Goal: Task Accomplishment & Management: Use online tool/utility

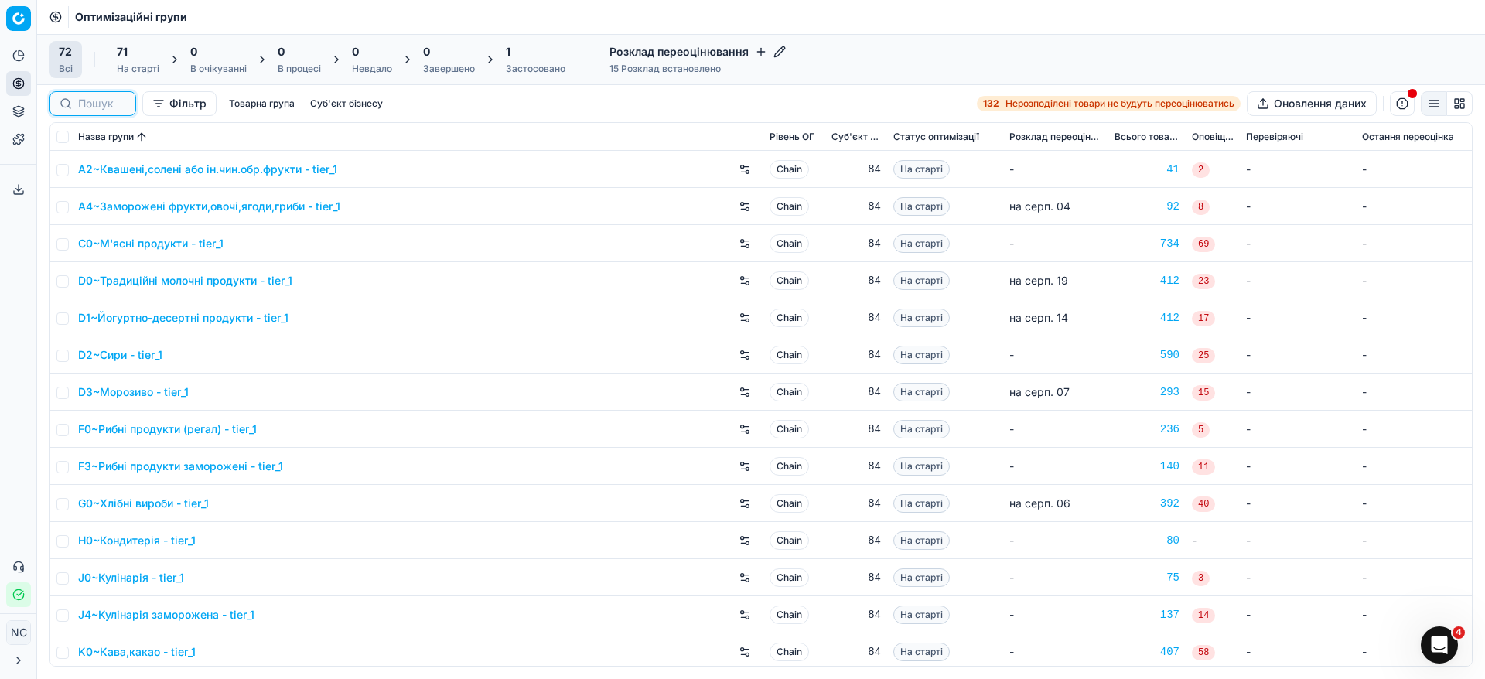
click at [89, 102] on input at bounding box center [102, 103] width 48 height 15
paste input "P3~Пиво"
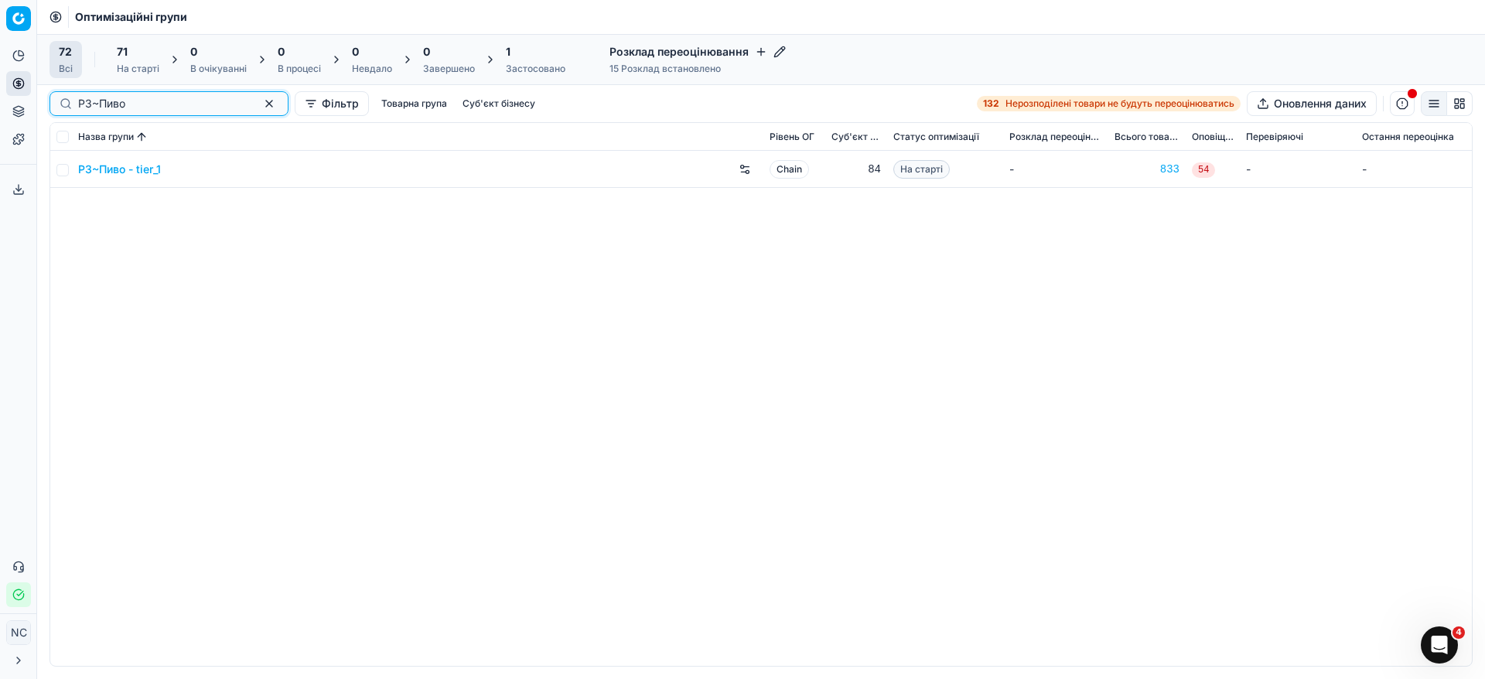
type input "P3~Пиво"
click at [60, 169] on input "checkbox" at bounding box center [62, 170] width 12 height 12
checkbox input "true"
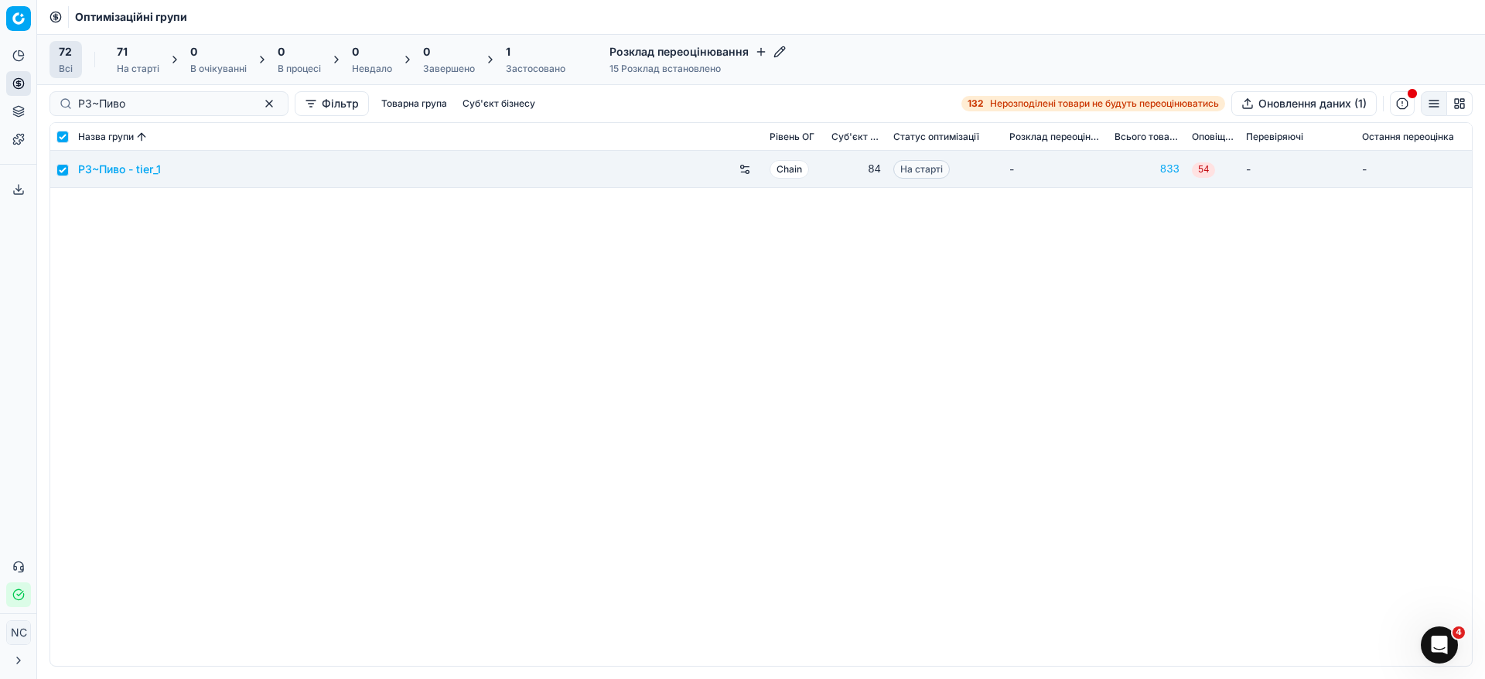
click at [142, 64] on div "На старті" at bounding box center [138, 69] width 43 height 12
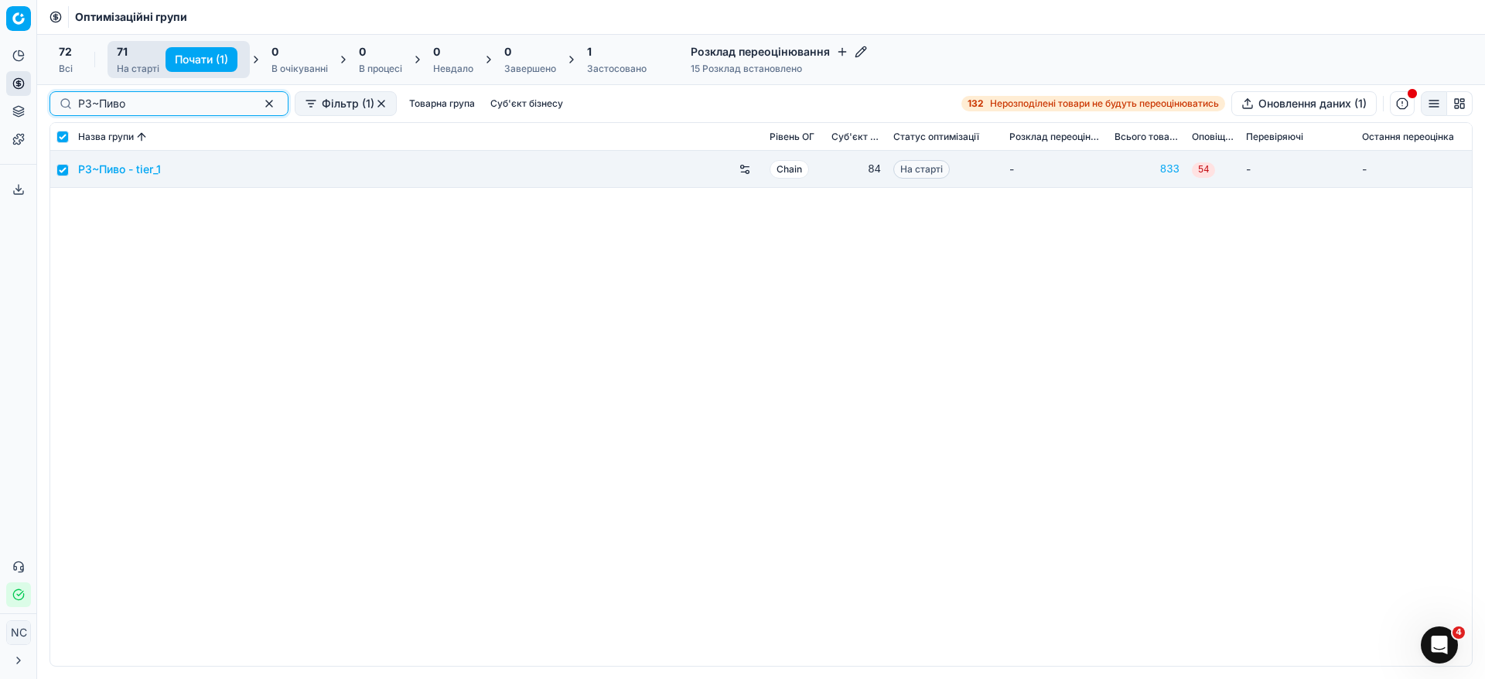
click at [260, 101] on button "button" at bounding box center [269, 103] width 19 height 19
checkbox input "false"
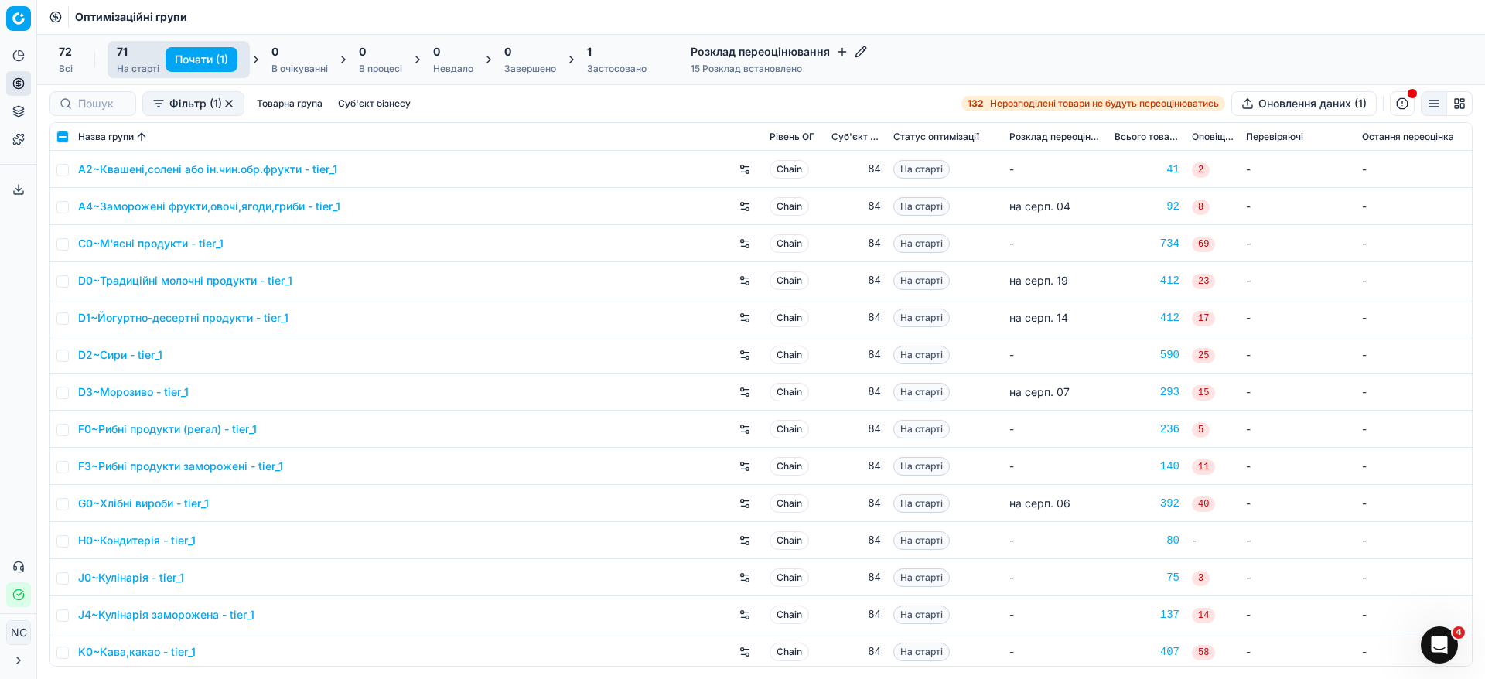
click at [230, 104] on button "button" at bounding box center [229, 103] width 12 height 12
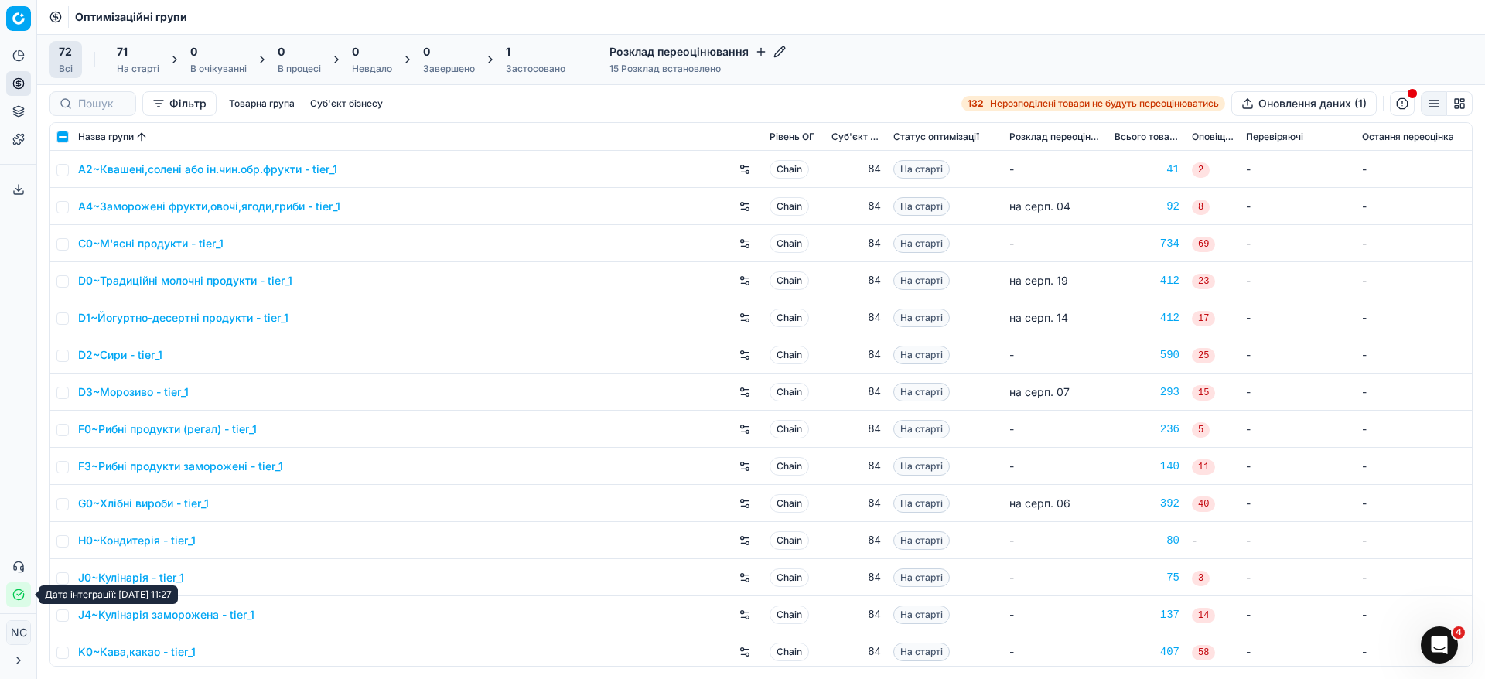
click at [17, 596] on icon "button" at bounding box center [18, 595] width 12 height 12
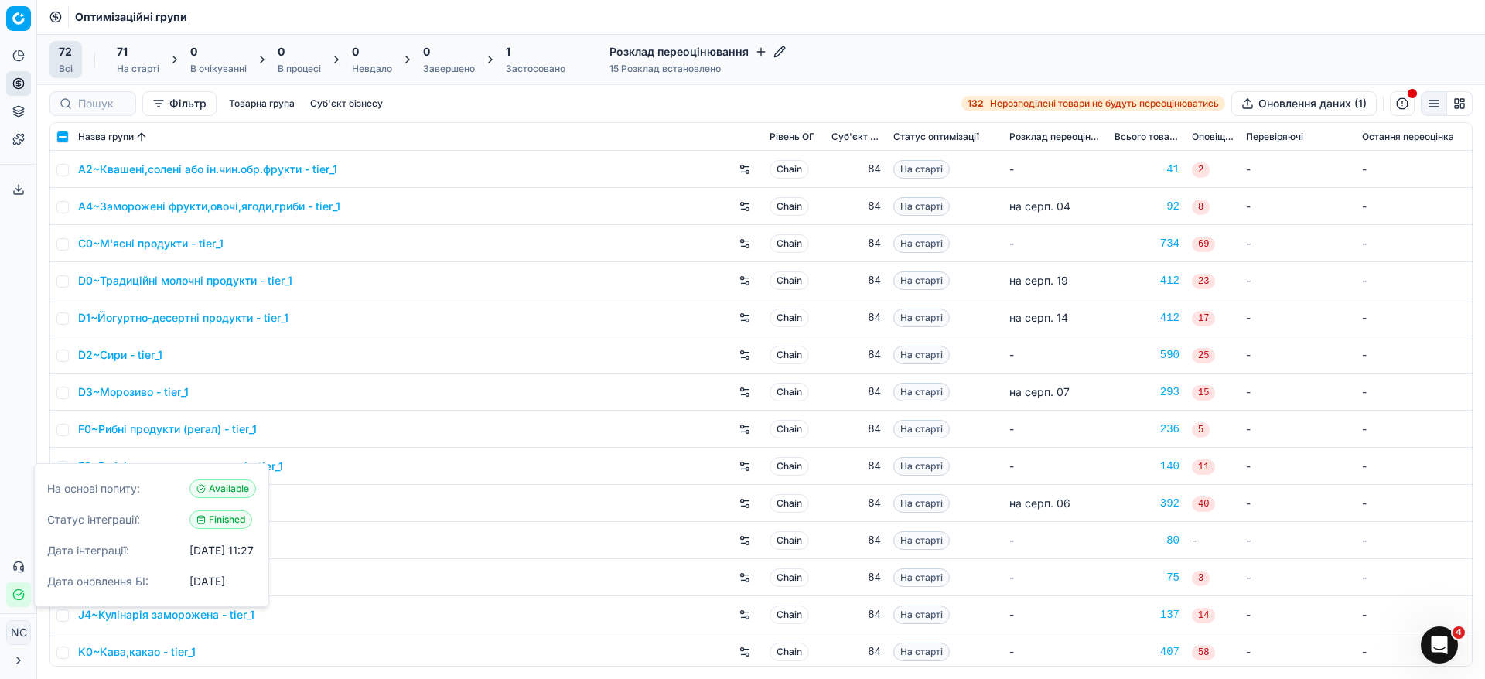
click at [529, 56] on div "1" at bounding box center [536, 51] width 60 height 15
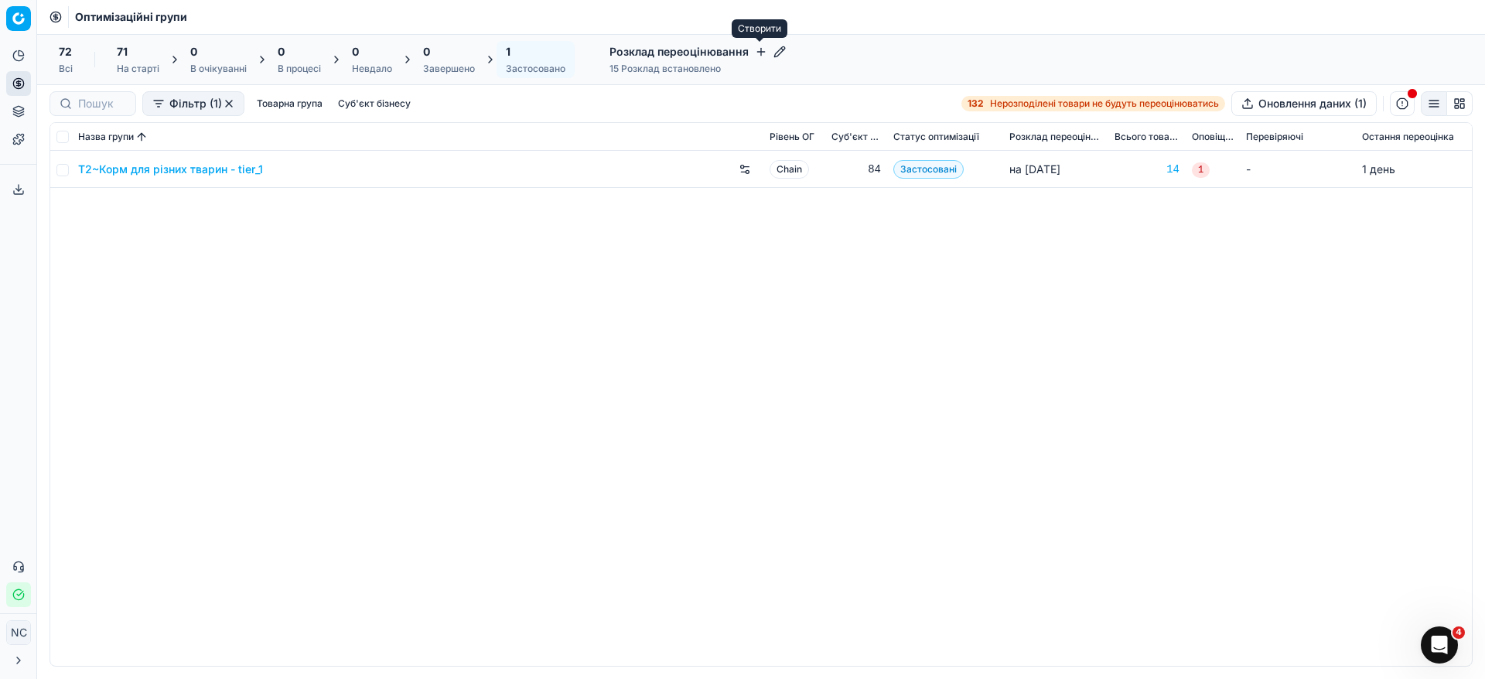
click at [763, 52] on icon "button" at bounding box center [761, 52] width 12 height 12
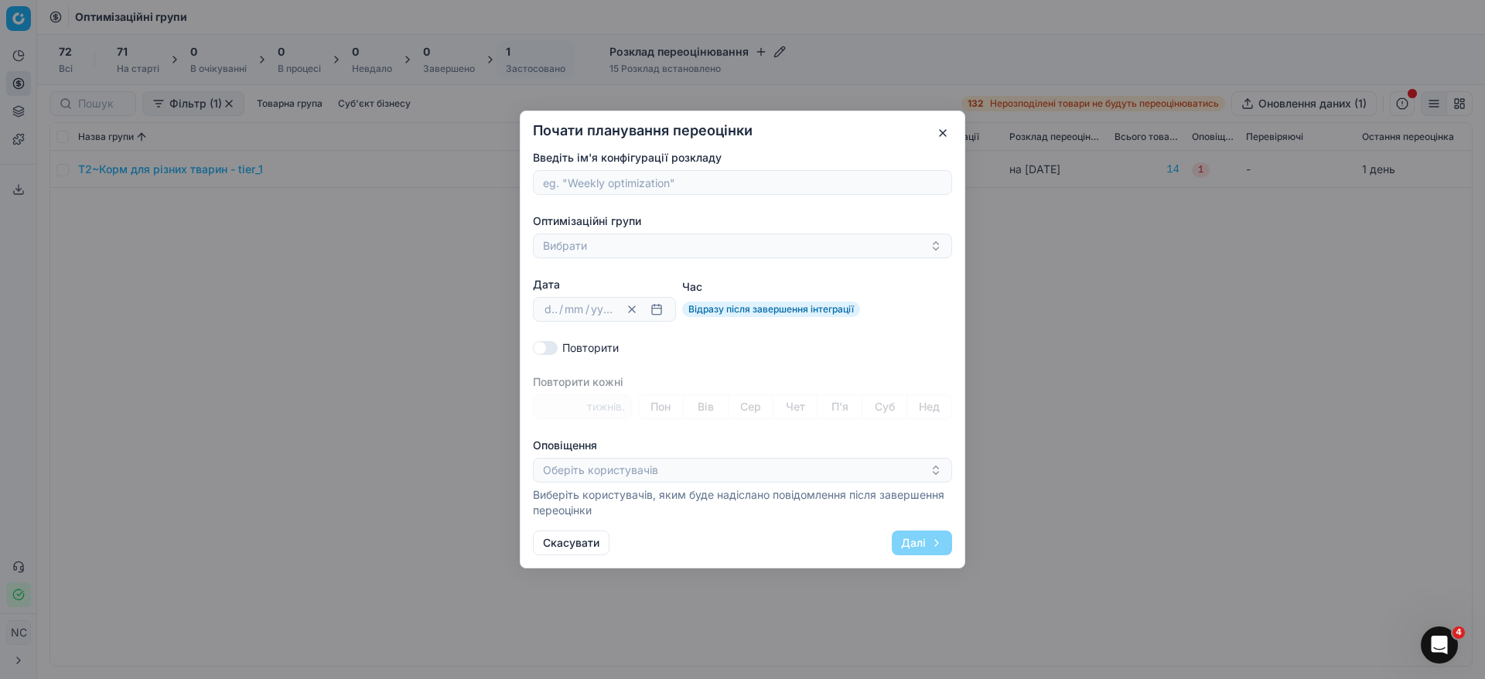
click at [671, 180] on input "Введіть ім'я конфігурації розкладу" at bounding box center [742, 182] width 405 height 23
click at [561, 184] on input "P3~Пиво" at bounding box center [742, 182] width 405 height 23
type input "Пиво"
click at [603, 249] on button "Вибрати" at bounding box center [742, 246] width 419 height 25
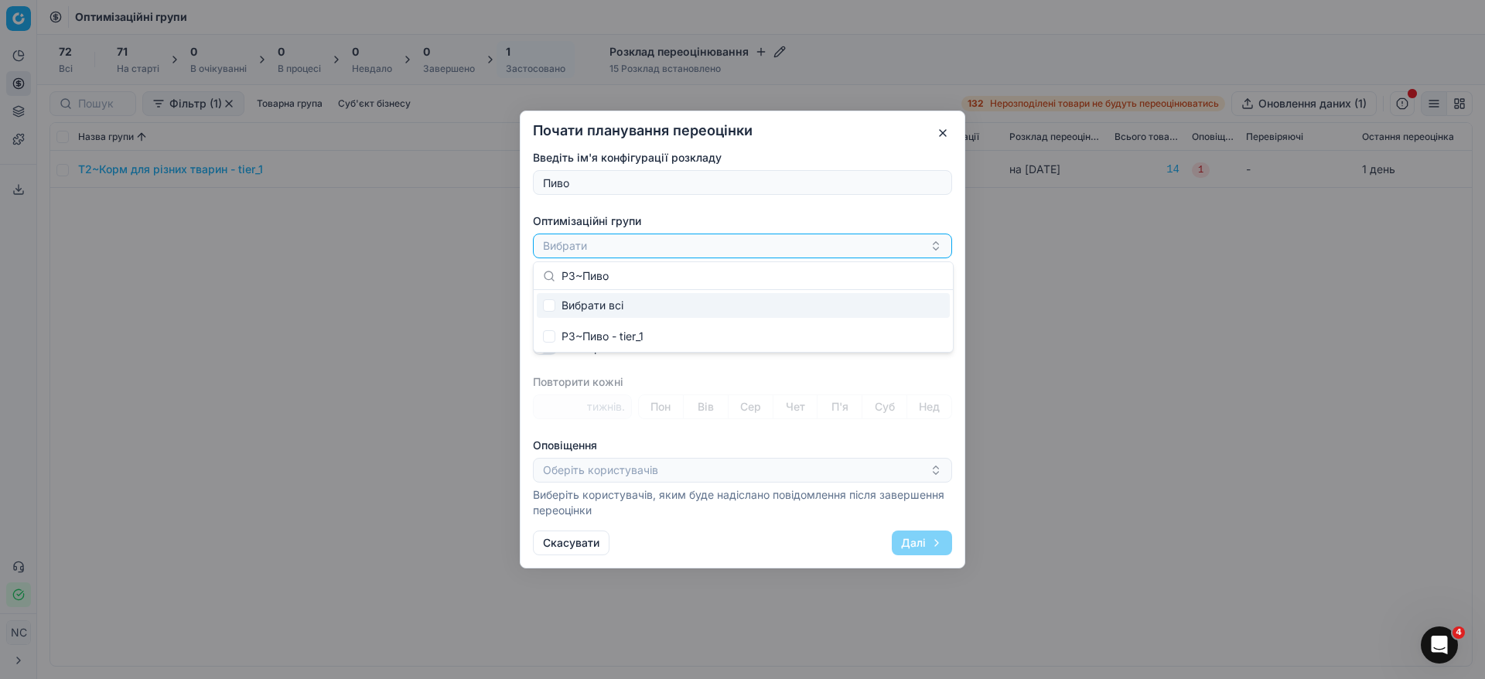
type input "P3~Пиво"
click at [603, 244] on button "Вибрати" at bounding box center [742, 246] width 419 height 25
click at [588, 278] on input "P3~Пиво" at bounding box center [753, 276] width 382 height 31
click at [550, 304] on input "Suggestions" at bounding box center [549, 305] width 12 height 12
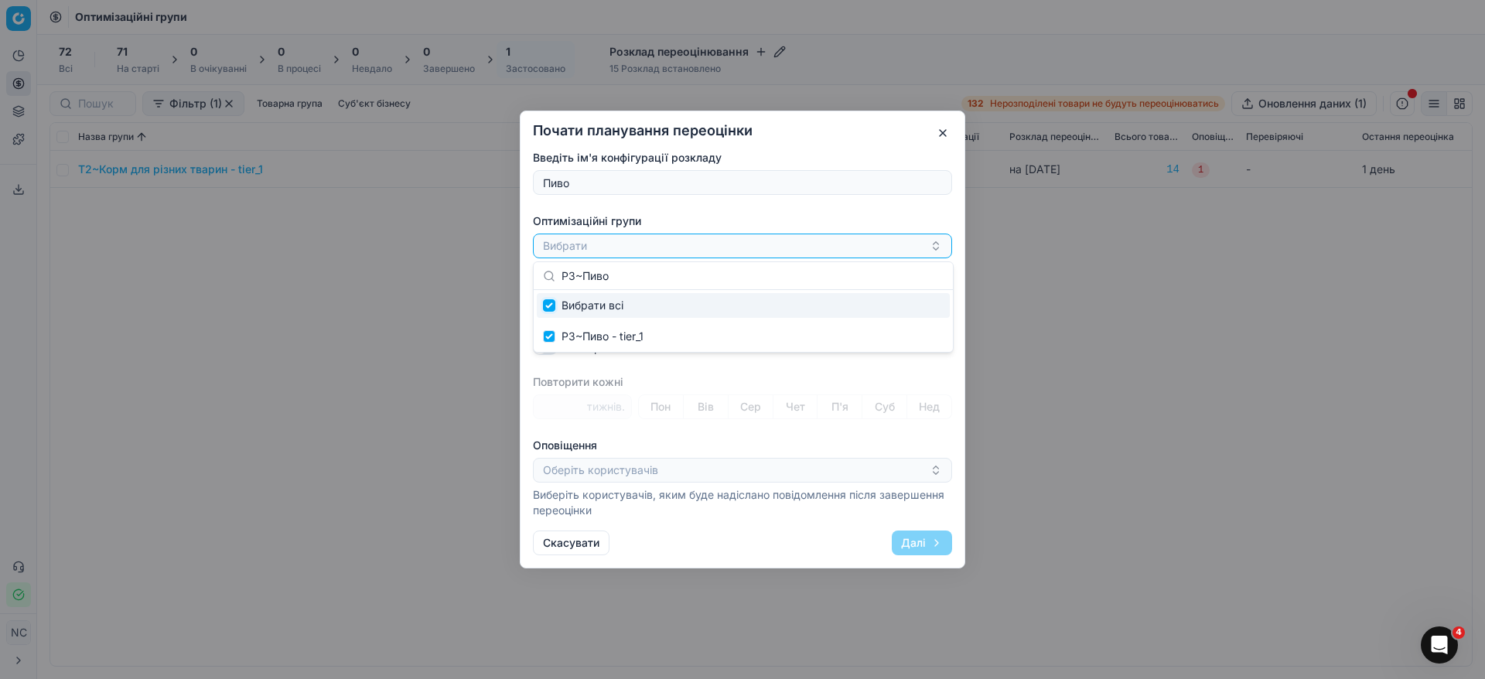
checkbox input "true"
click at [701, 275] on input "P3~Пиво" at bounding box center [753, 276] width 382 height 31
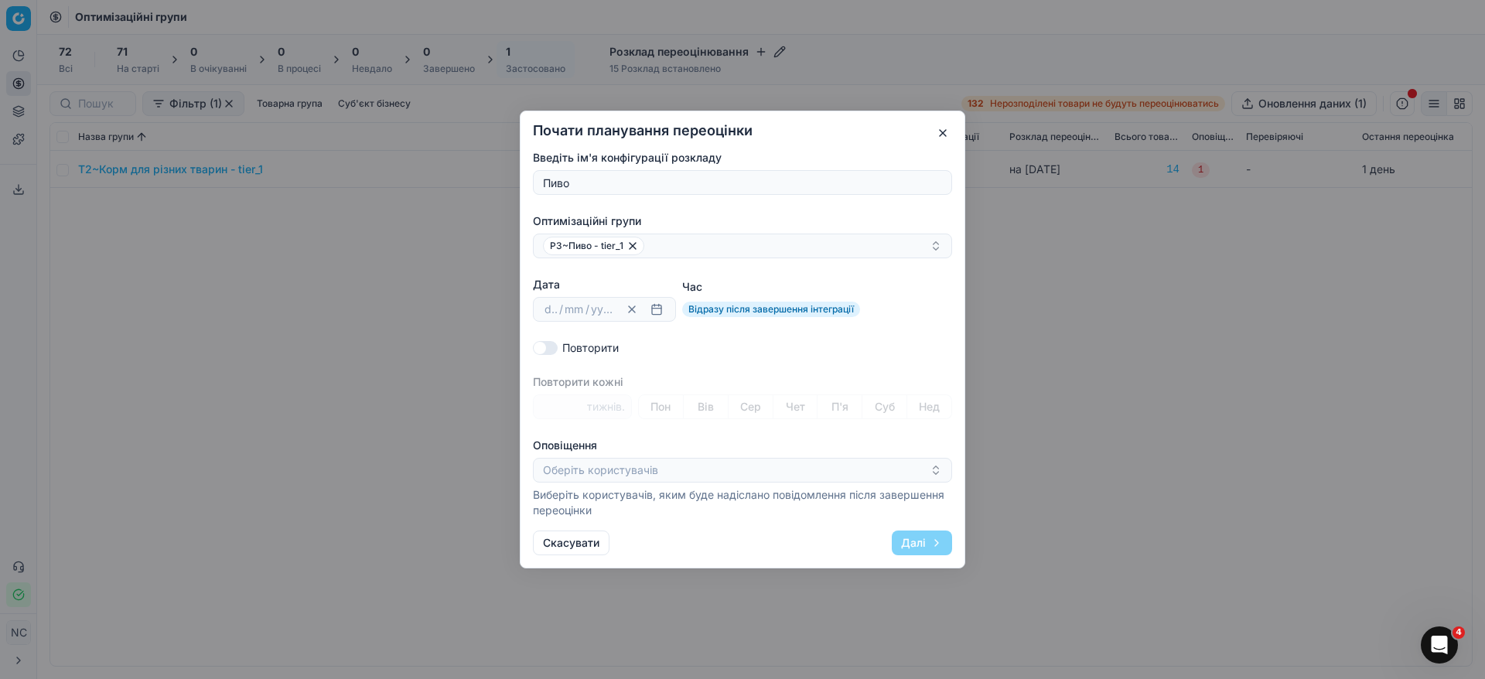
click at [699, 366] on div "Введіть ім'я конфігурації розкладу Пиво Оптимізаційні групи P3~Пиво - tier_1 Да…" at bounding box center [742, 334] width 419 height 368
click at [658, 316] on button "button" at bounding box center [656, 309] width 19 height 19
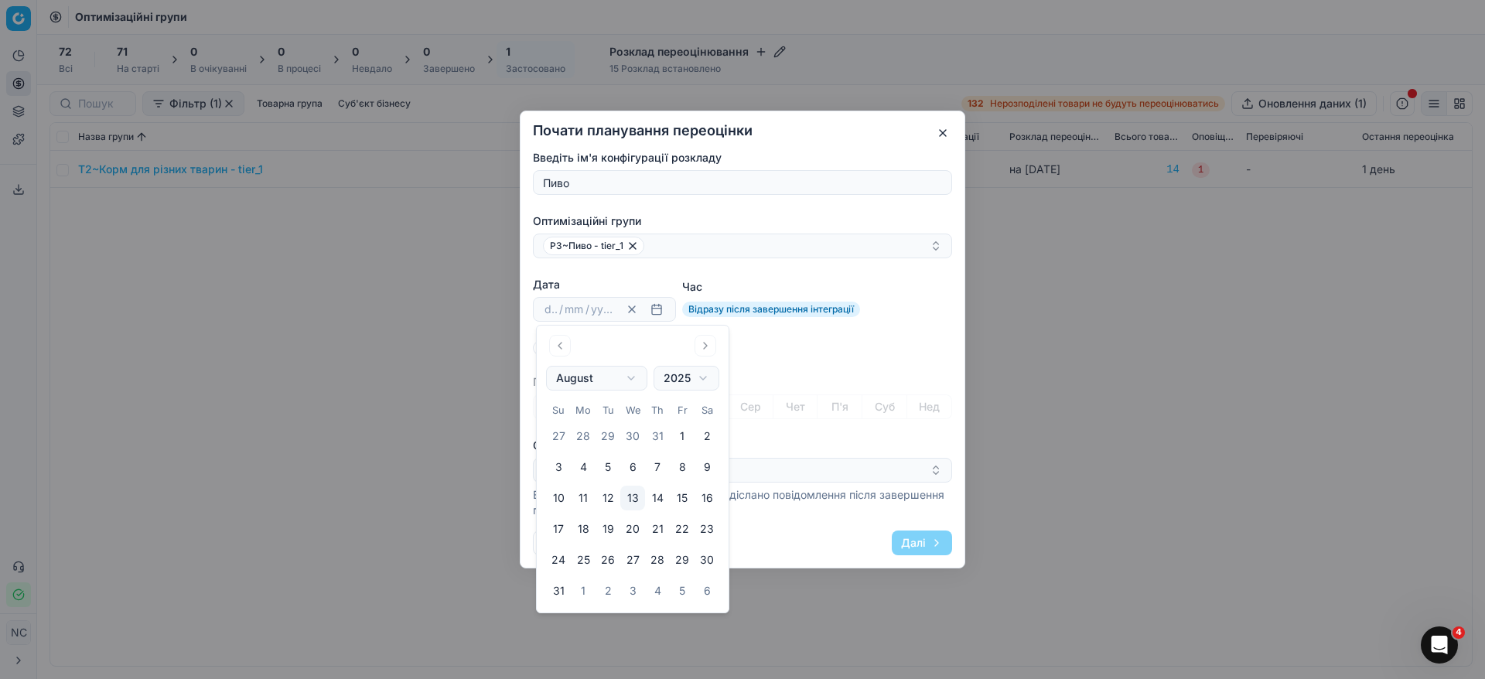
click at [631, 501] on button "13" at bounding box center [632, 498] width 25 height 25
type input "13"
type input "08"
type input "2025"
click at [821, 360] on div "Введіть ім'я конфігурації розкладу Пиво Оптимізаційні групи P3~Пиво - tier_1 Да…" at bounding box center [742, 334] width 419 height 368
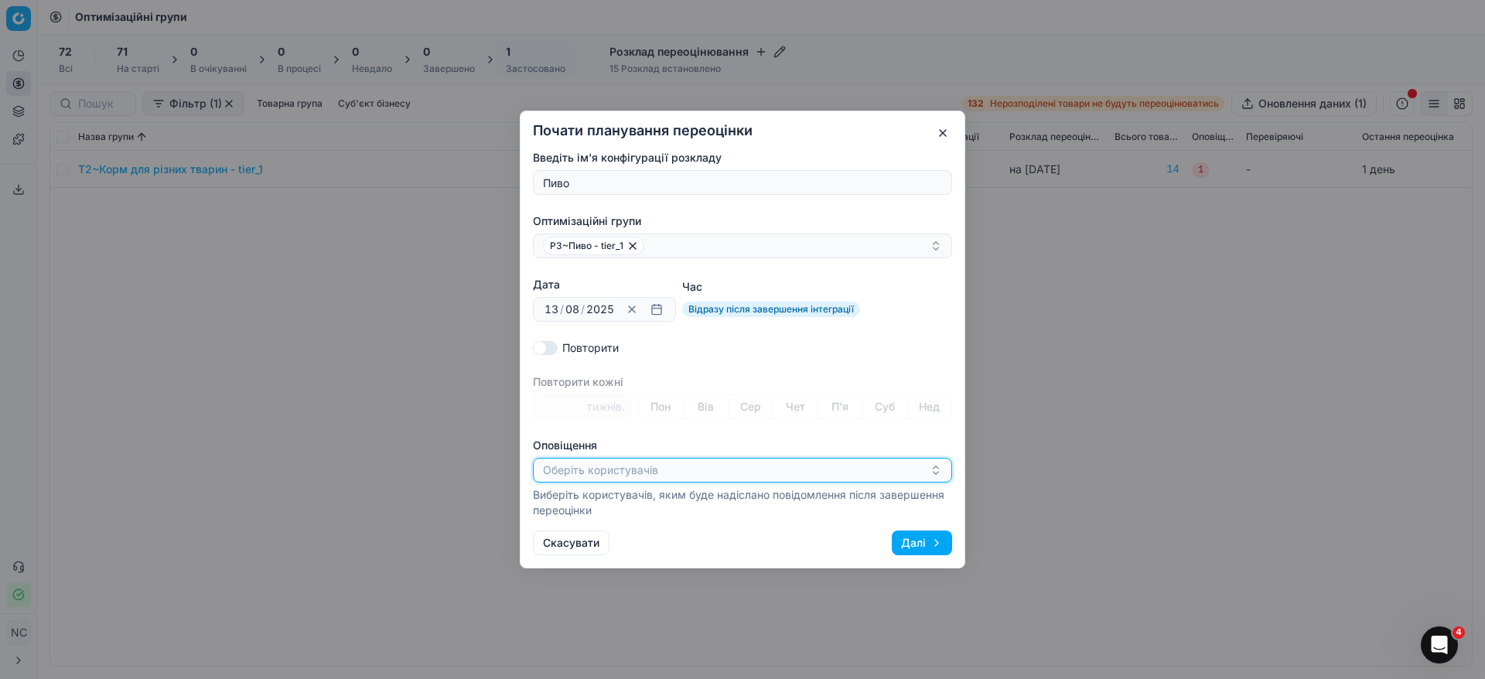
click at [934, 470] on icon "button" at bounding box center [936, 470] width 12 height 12
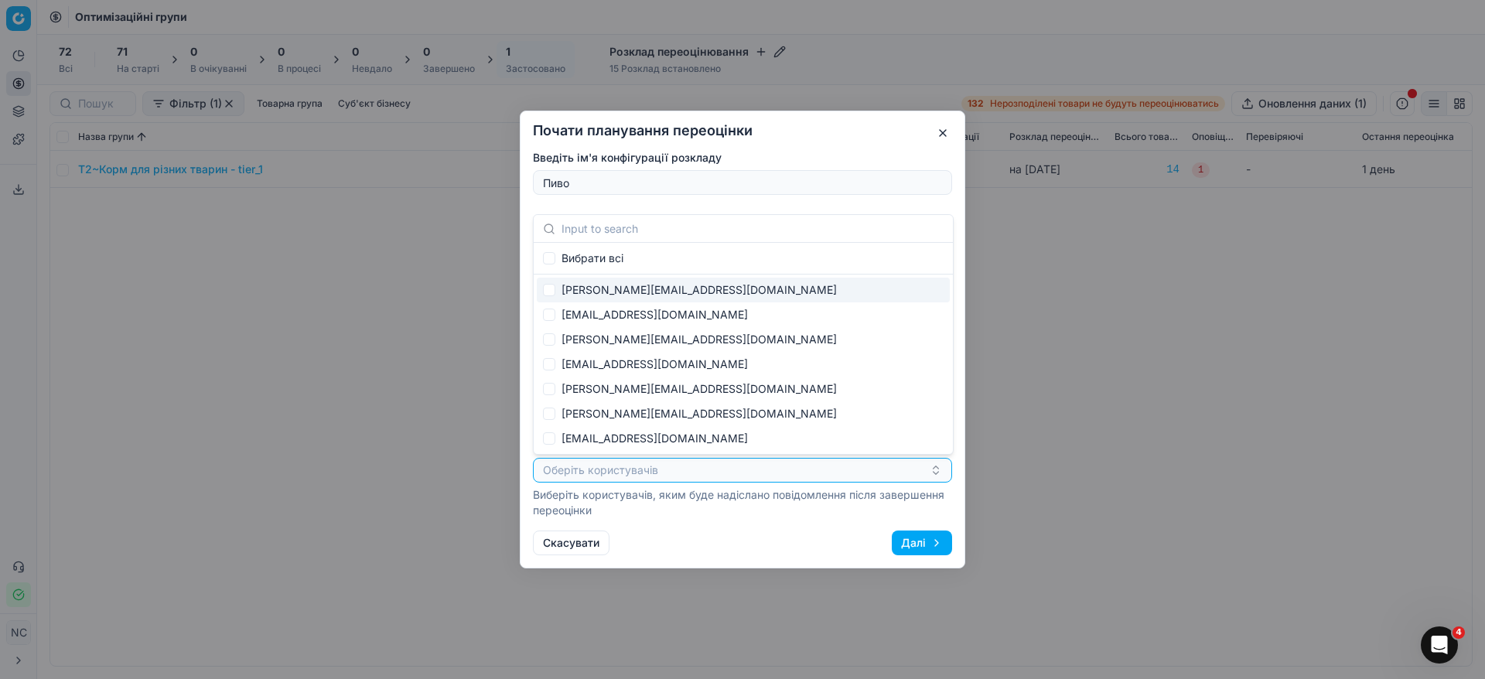
click at [640, 292] on div "[PERSON_NAME][EMAIL_ADDRESS][DOMAIN_NAME]" at bounding box center [743, 290] width 413 height 25
checkbox input "true"
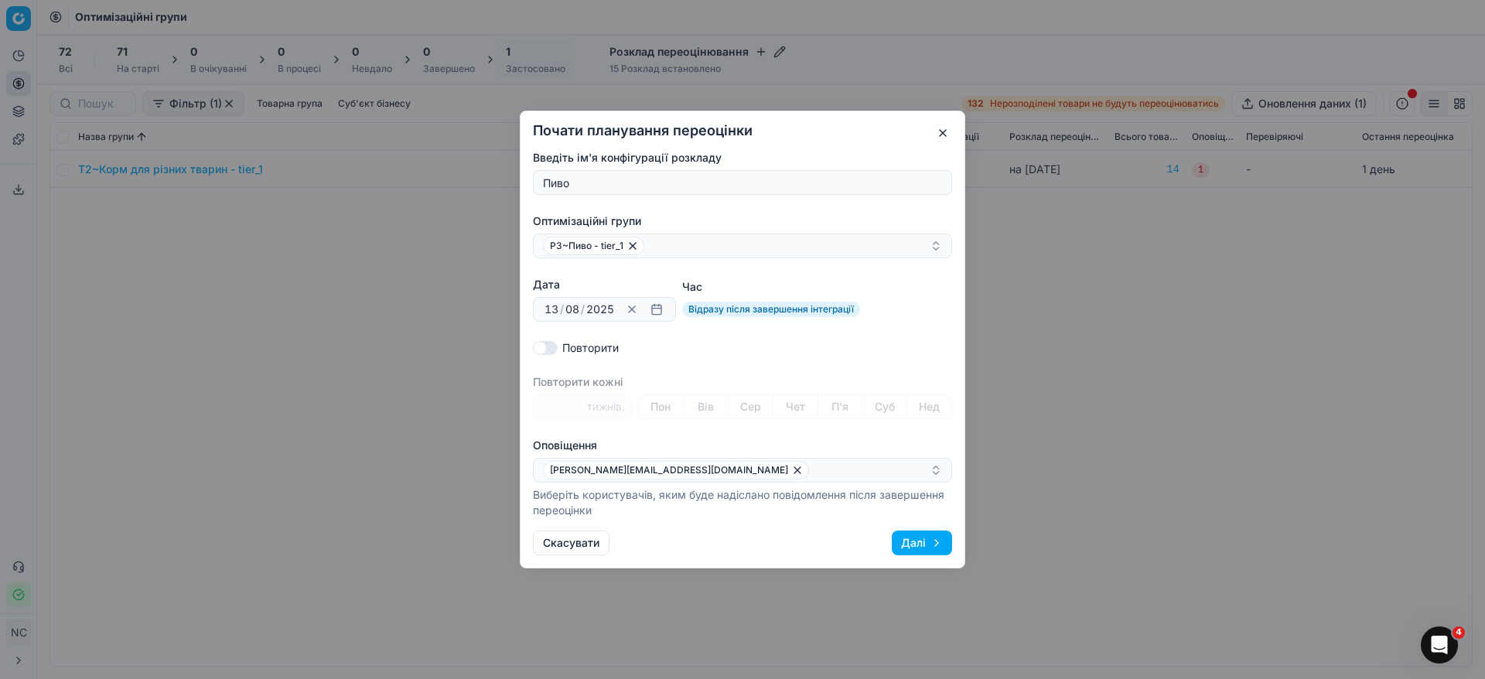
click at [910, 541] on button "Далі" at bounding box center [922, 543] width 60 height 25
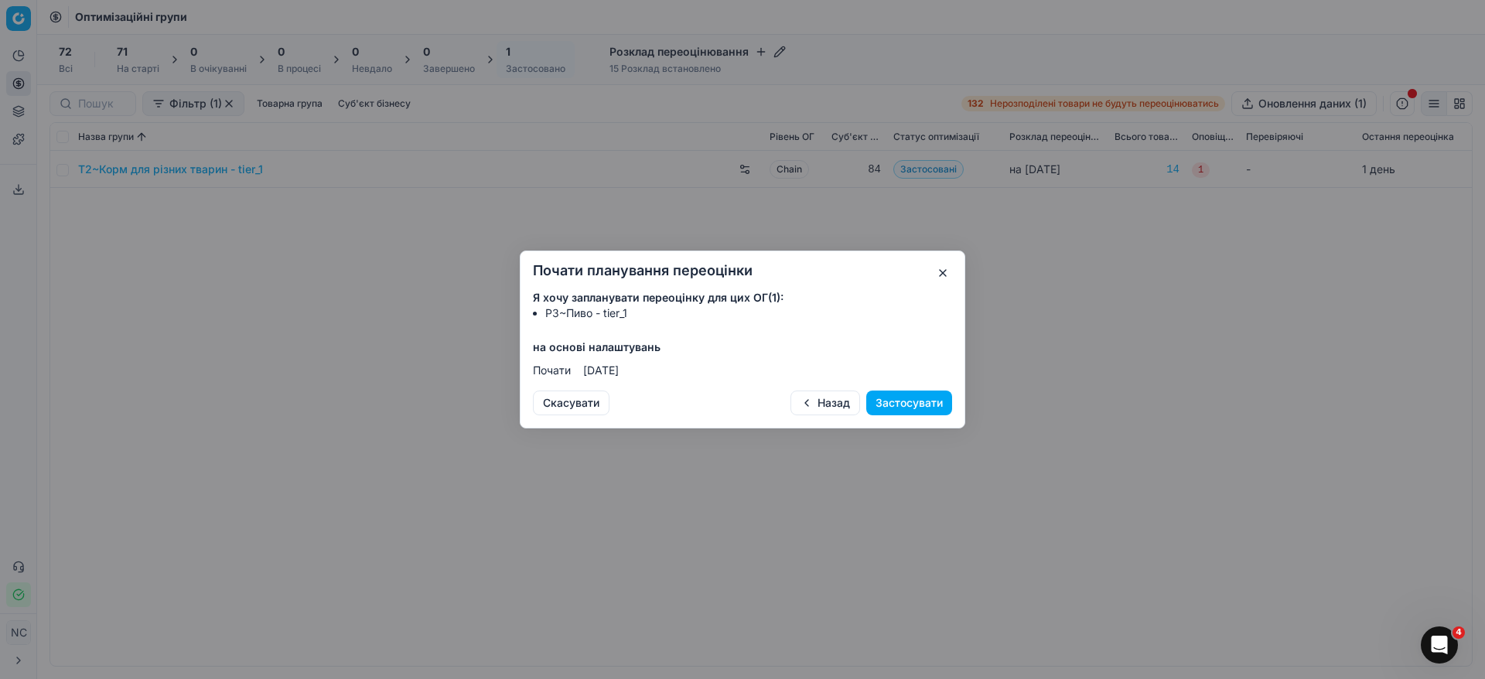
click at [913, 398] on button "Застосувати" at bounding box center [909, 403] width 86 height 25
